Goal: Information Seeking & Learning: Learn about a topic

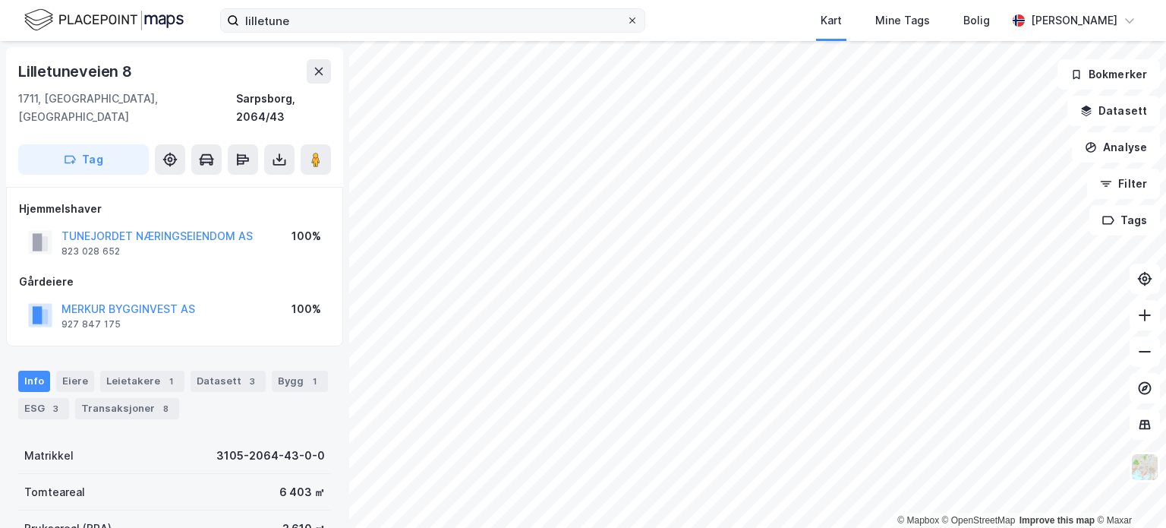
click at [635, 17] on icon at bounding box center [632, 20] width 6 height 6
click at [626, 17] on input "lilletune" at bounding box center [432, 20] width 387 height 23
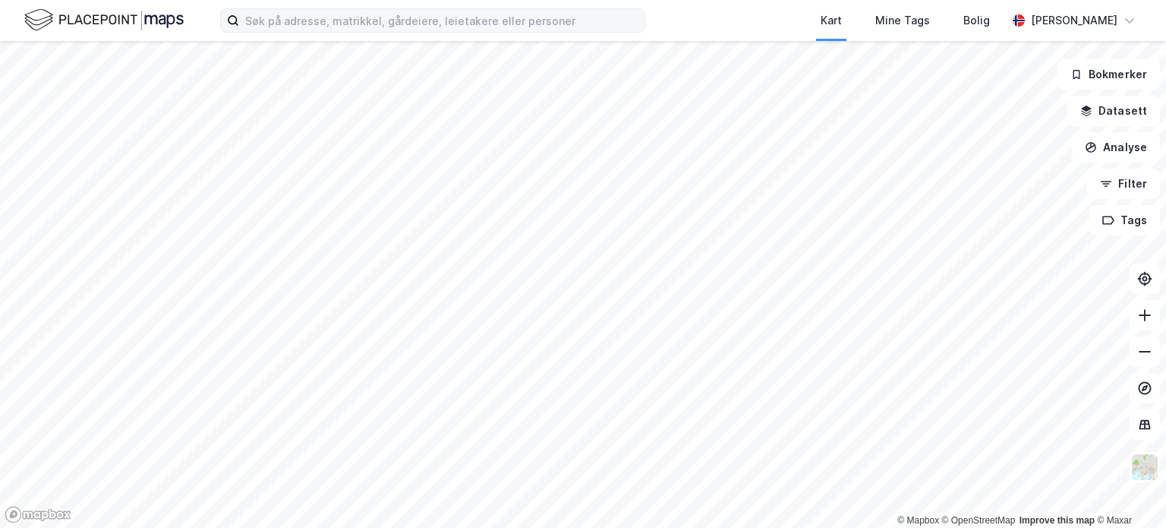
click at [758, 24] on div "Kart Mine Tags Bolig" at bounding box center [862, 20] width 288 height 41
click at [669, 527] on html "Kart Mine Tags Bolig [PERSON_NAME] © Mapbox © OpenStreetMap Improve this map © …" at bounding box center [583, 264] width 1166 height 528
click at [533, 527] on html "Kart Mine Tags Bolig [PERSON_NAME] © Mapbox © OpenStreetMap Improve this map © …" at bounding box center [583, 264] width 1166 height 528
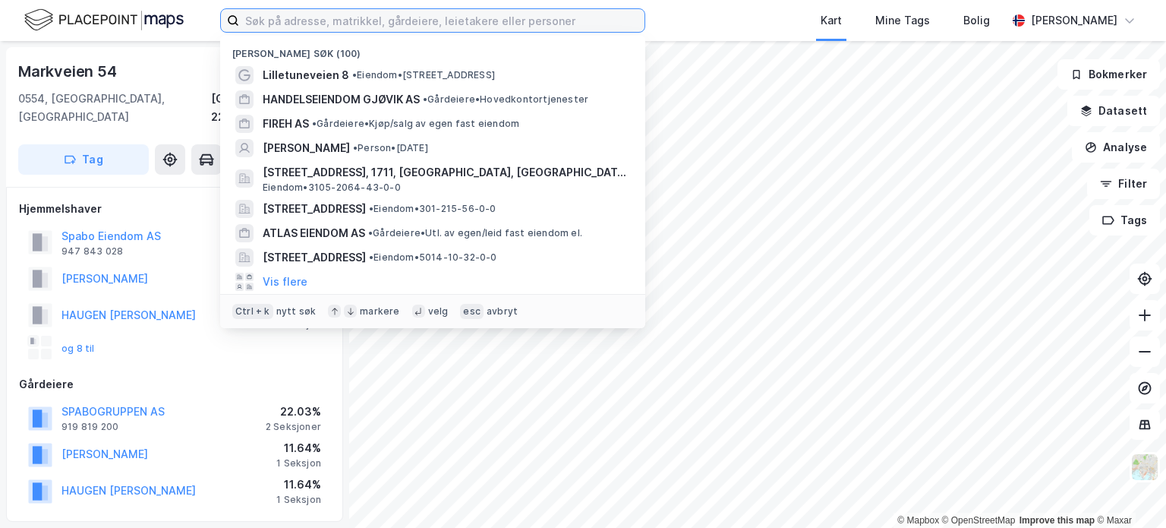
click at [449, 27] on input at bounding box center [441, 20] width 405 height 23
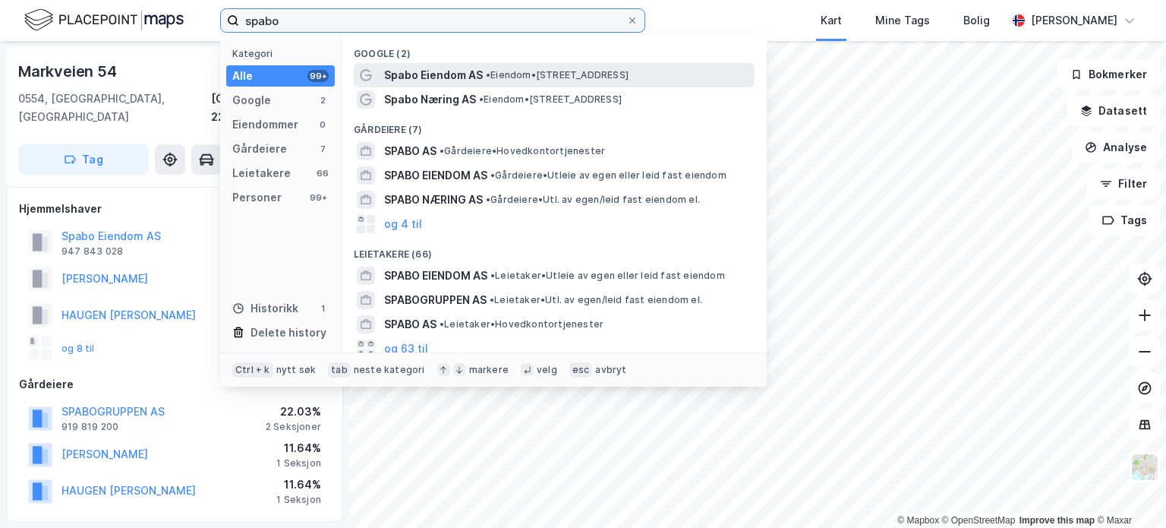
type input "spabo"
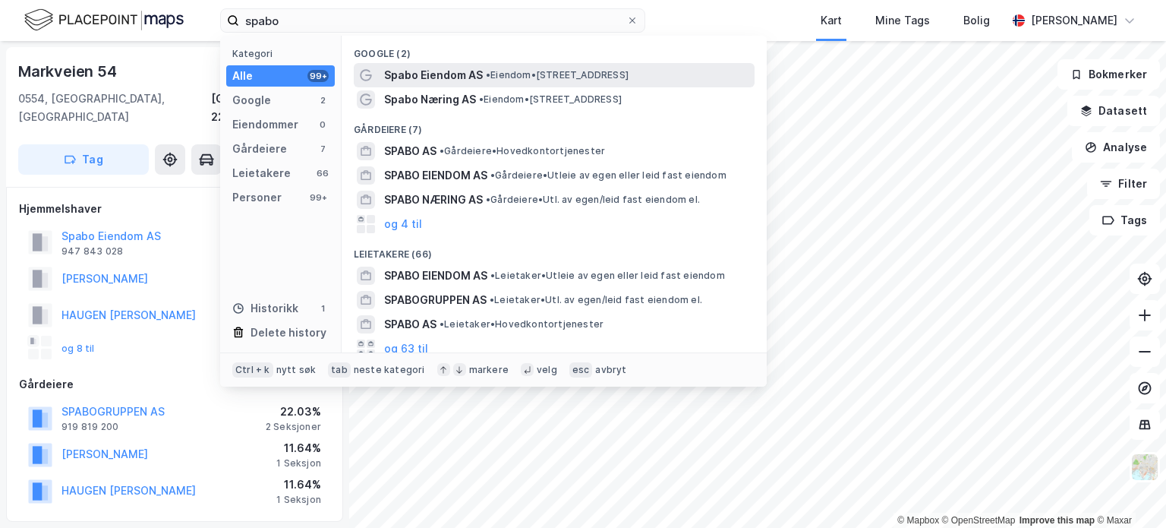
click at [434, 71] on span "Spabo Eiendom AS" at bounding box center [433, 75] width 99 height 18
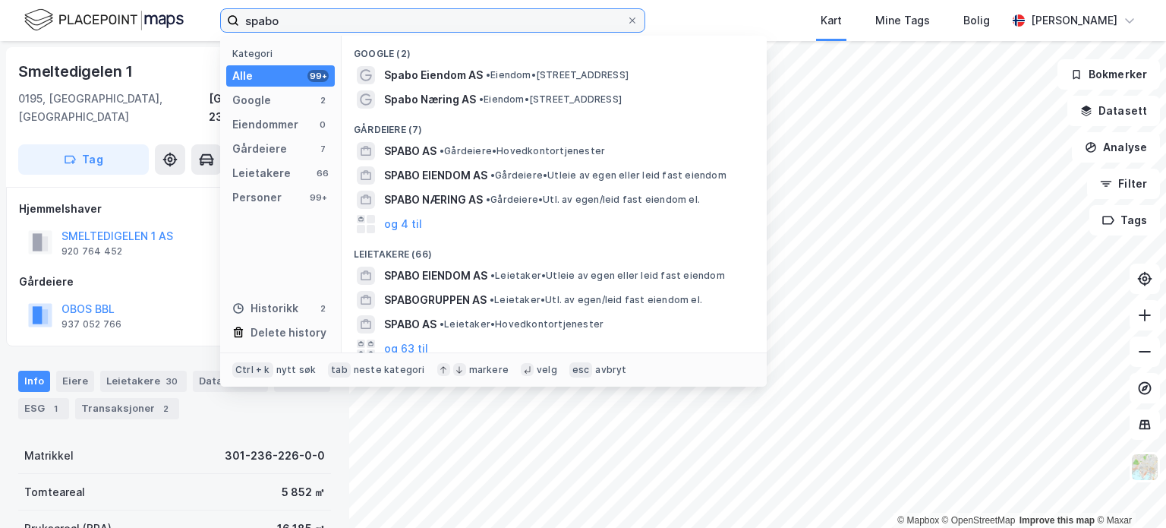
click at [334, 18] on input "spabo" at bounding box center [432, 20] width 387 height 23
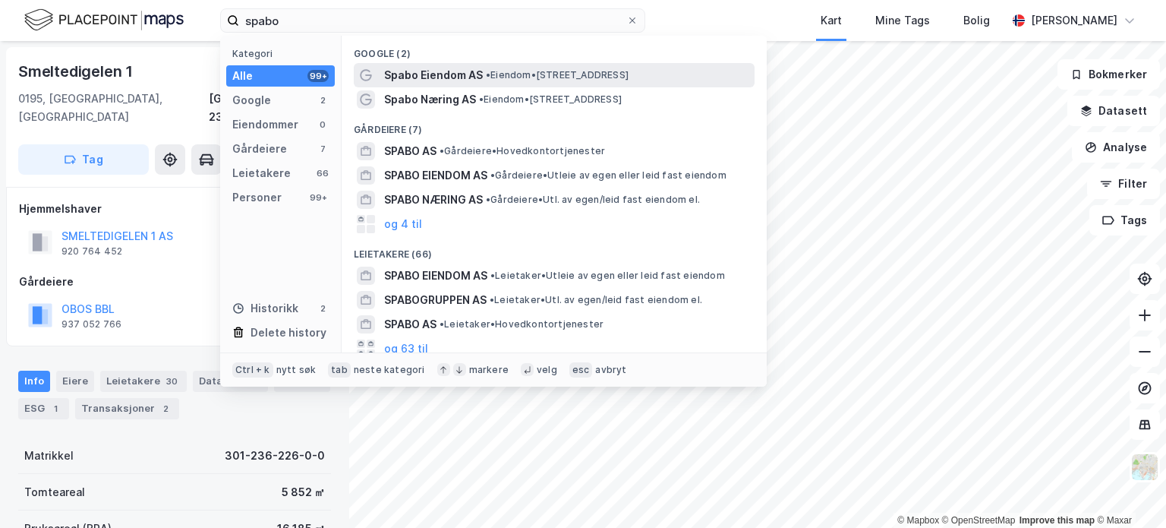
click at [459, 72] on span "Spabo Eiendom AS" at bounding box center [433, 75] width 99 height 18
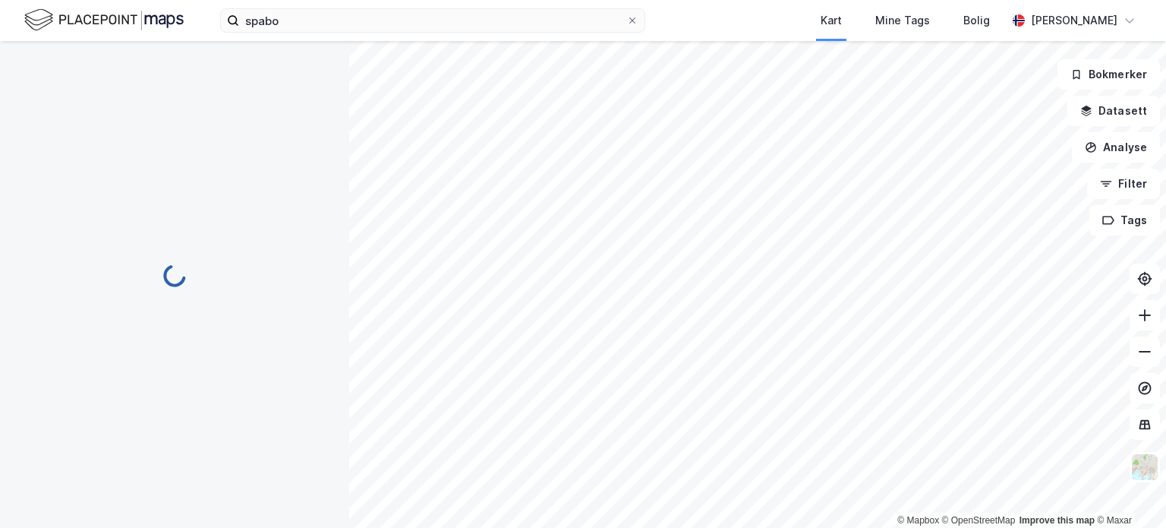
scroll to position [12, 0]
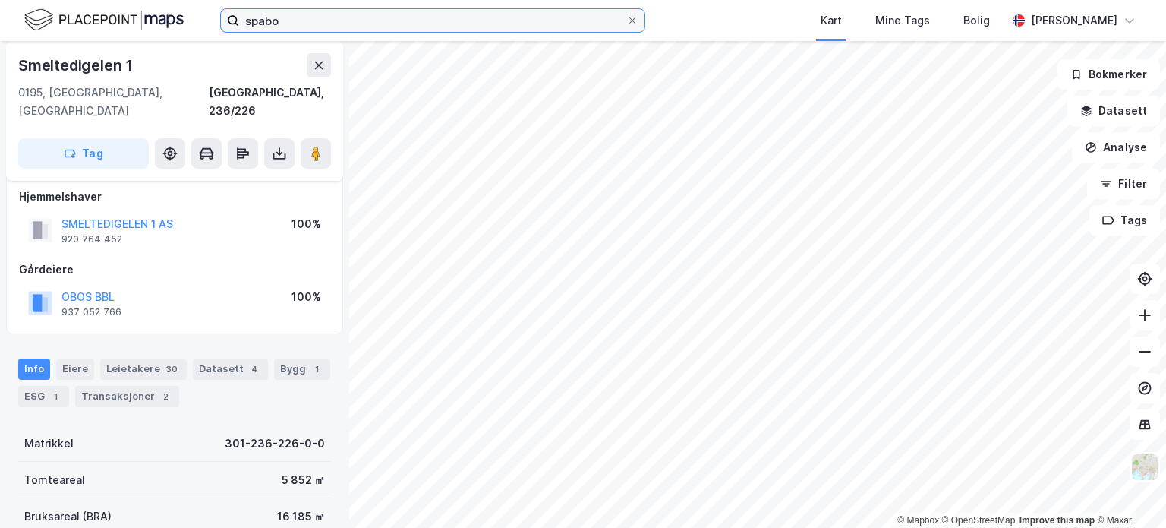
click at [308, 17] on input "spabo" at bounding box center [432, 20] width 387 height 23
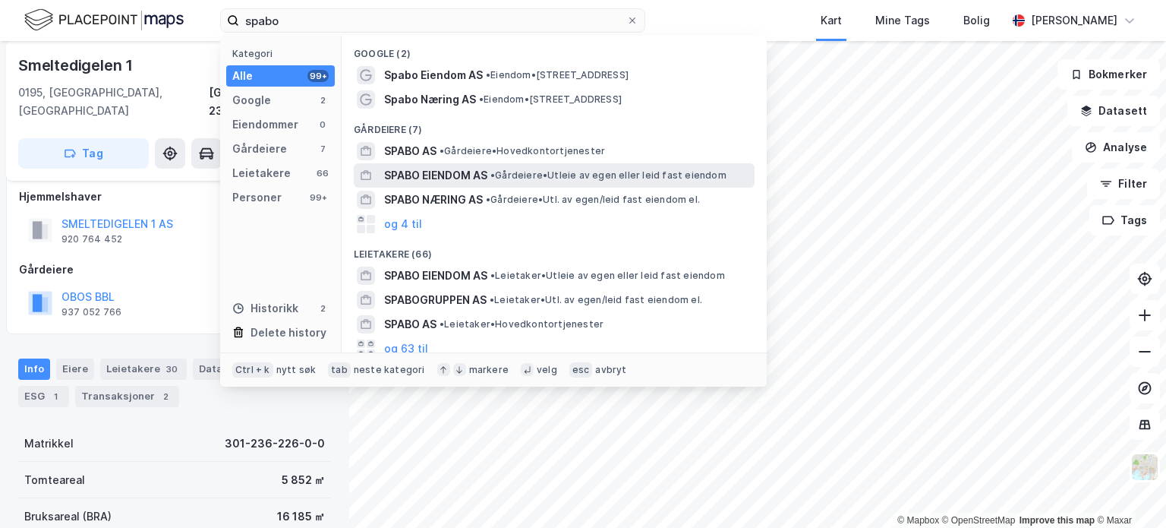
click at [428, 175] on span "SPABO EIENDOM AS" at bounding box center [435, 175] width 103 height 18
